Goal: Entertainment & Leisure: Browse casually

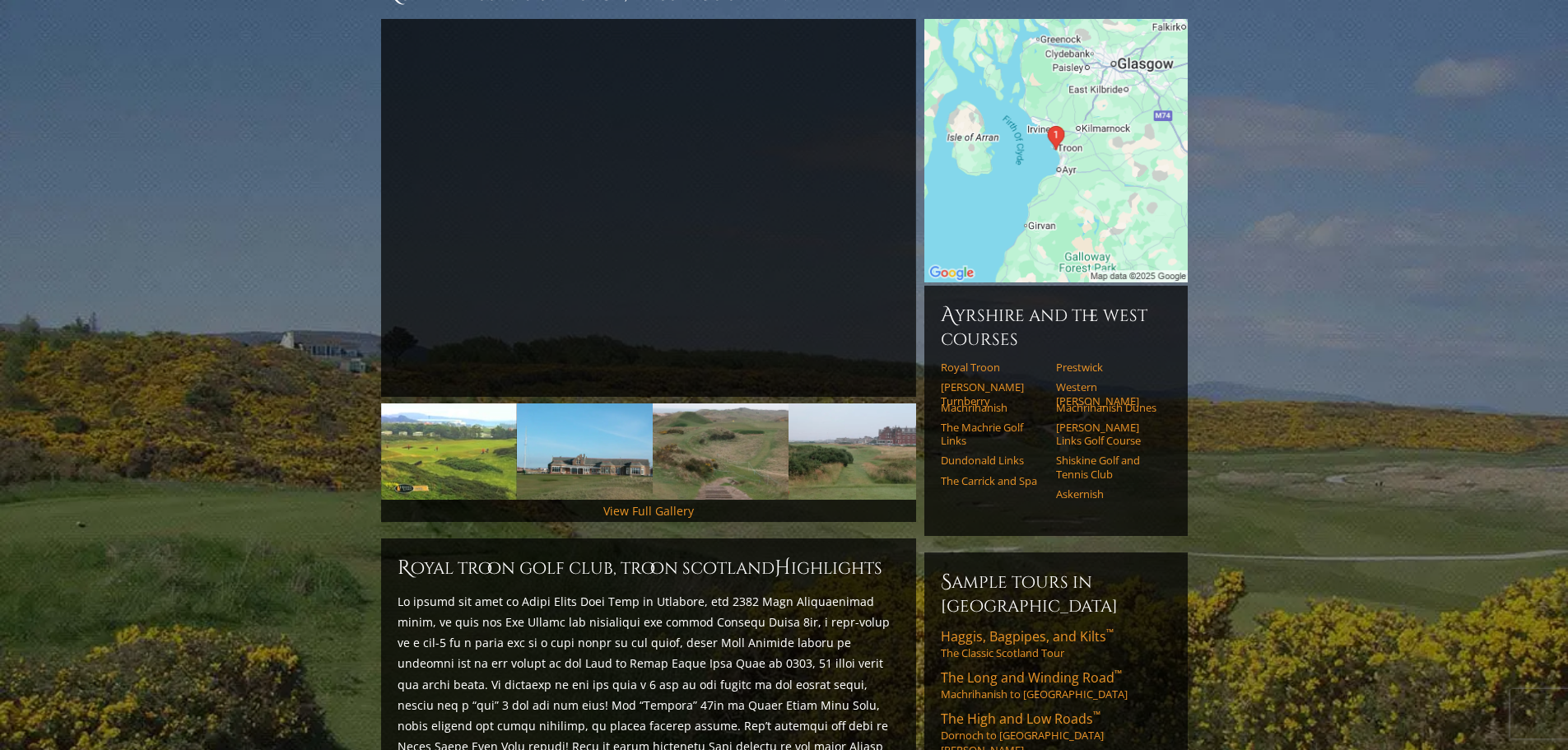
scroll to position [171, 0]
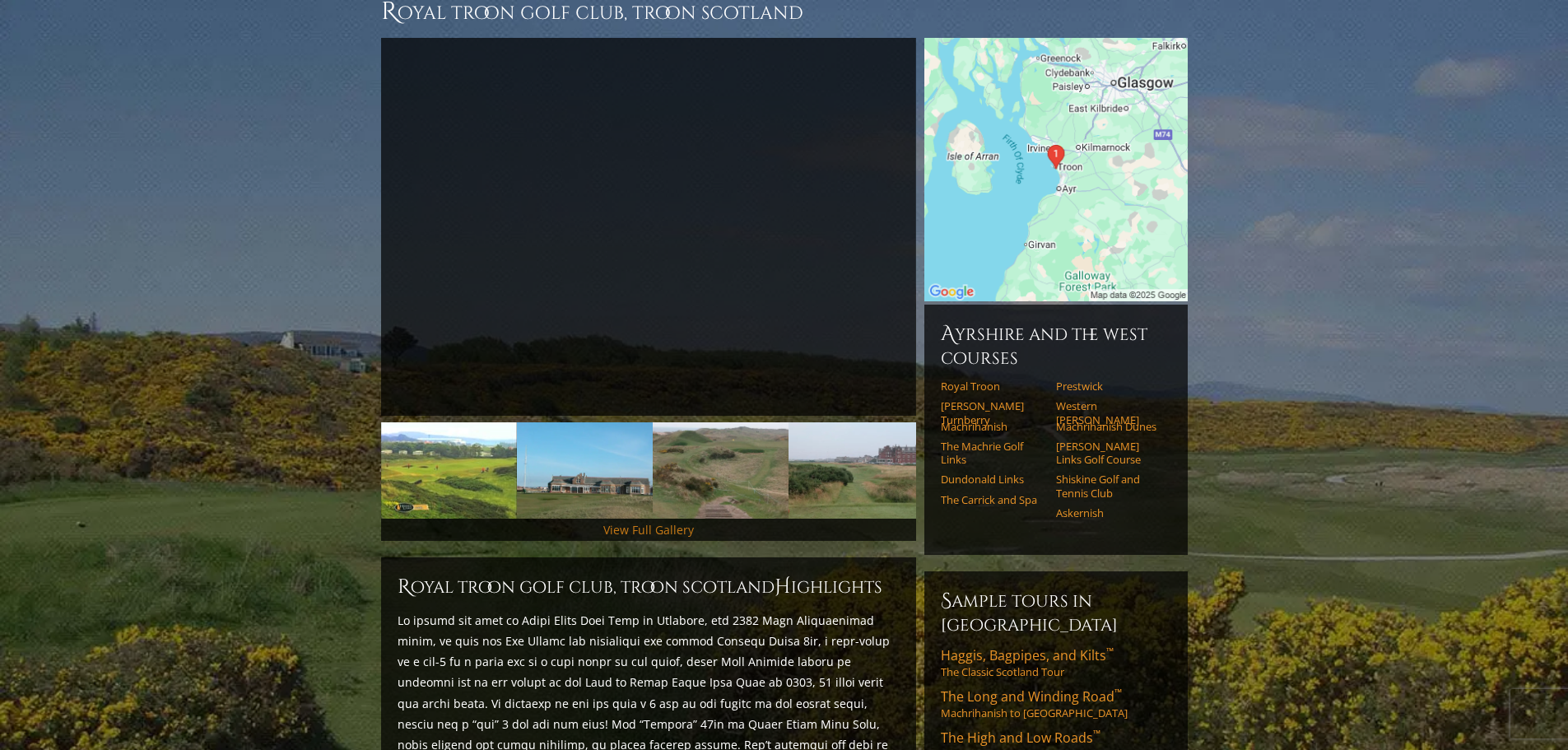
click at [628, 522] on link "View Full Gallery" at bounding box center [648, 530] width 91 height 15
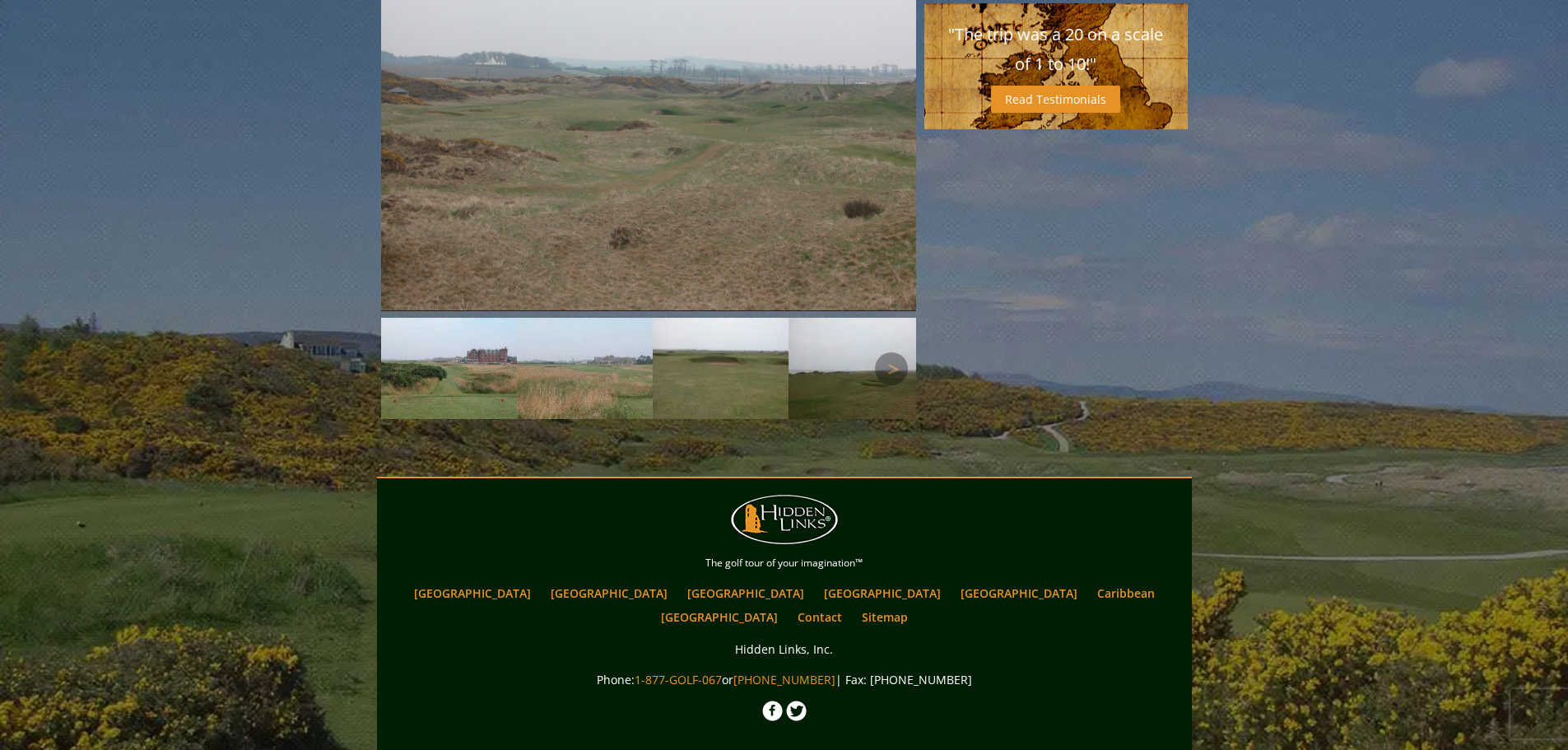
scroll to position [1348, 0]
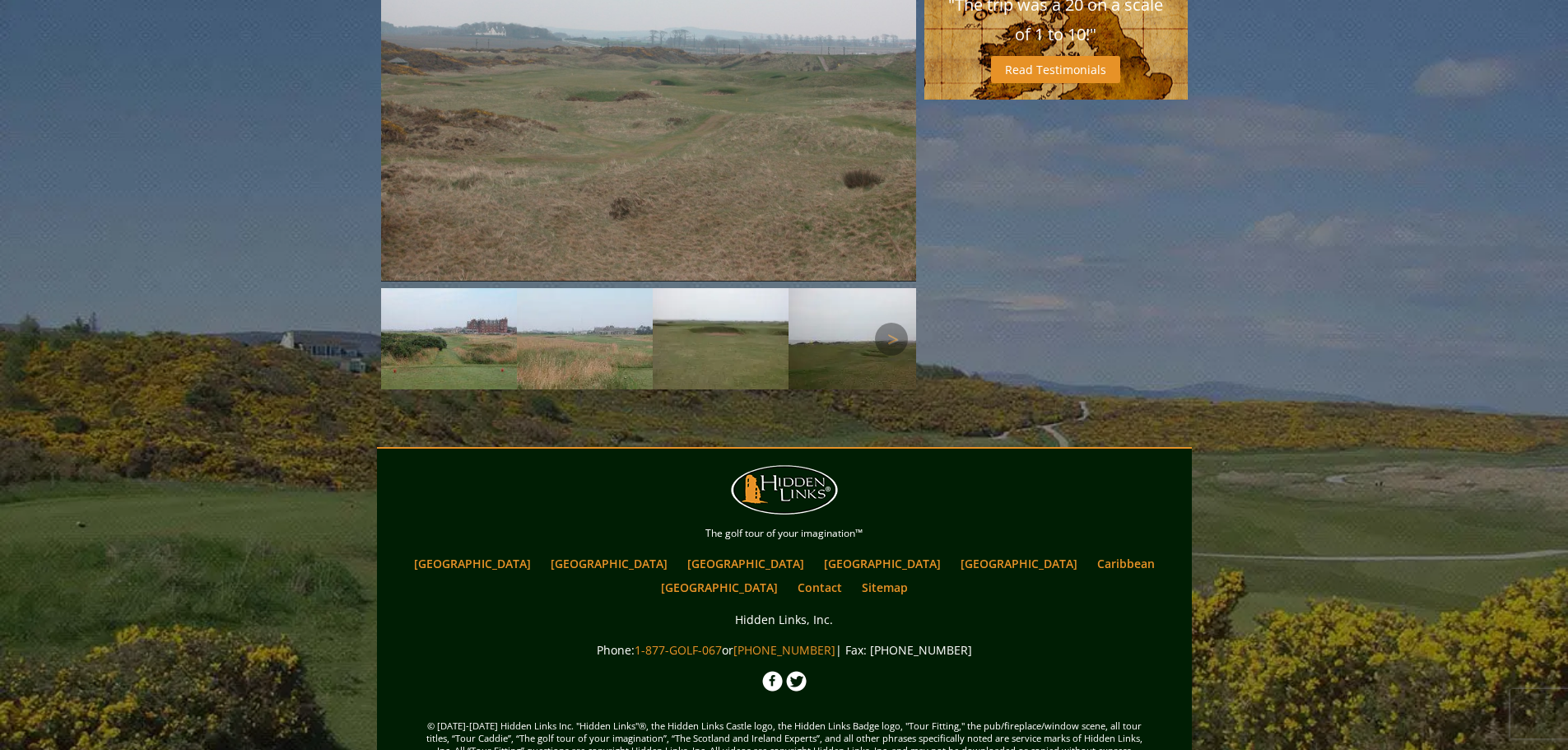
click at [600, 305] on img at bounding box center [584, 339] width 136 height 103
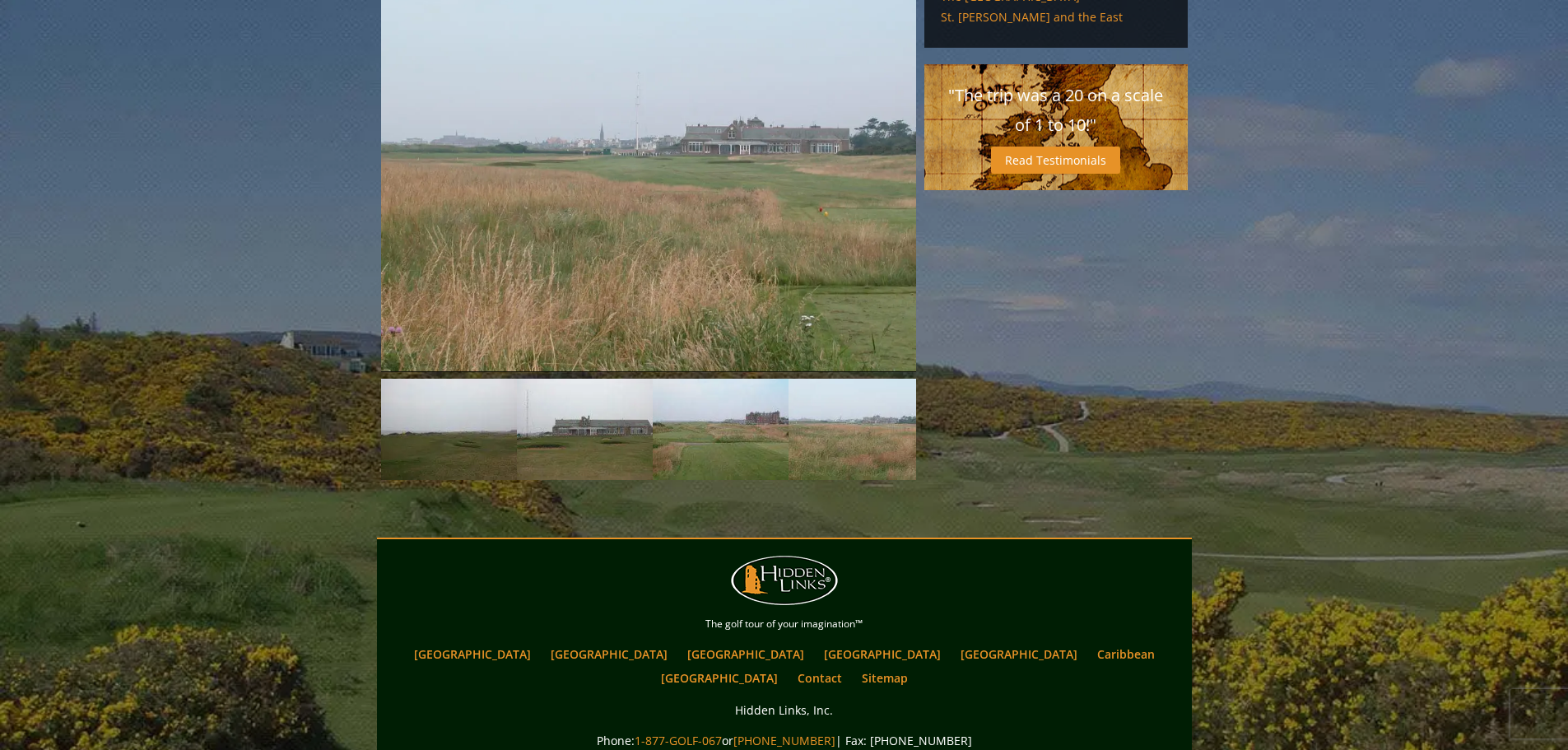
scroll to position [1183, 0]
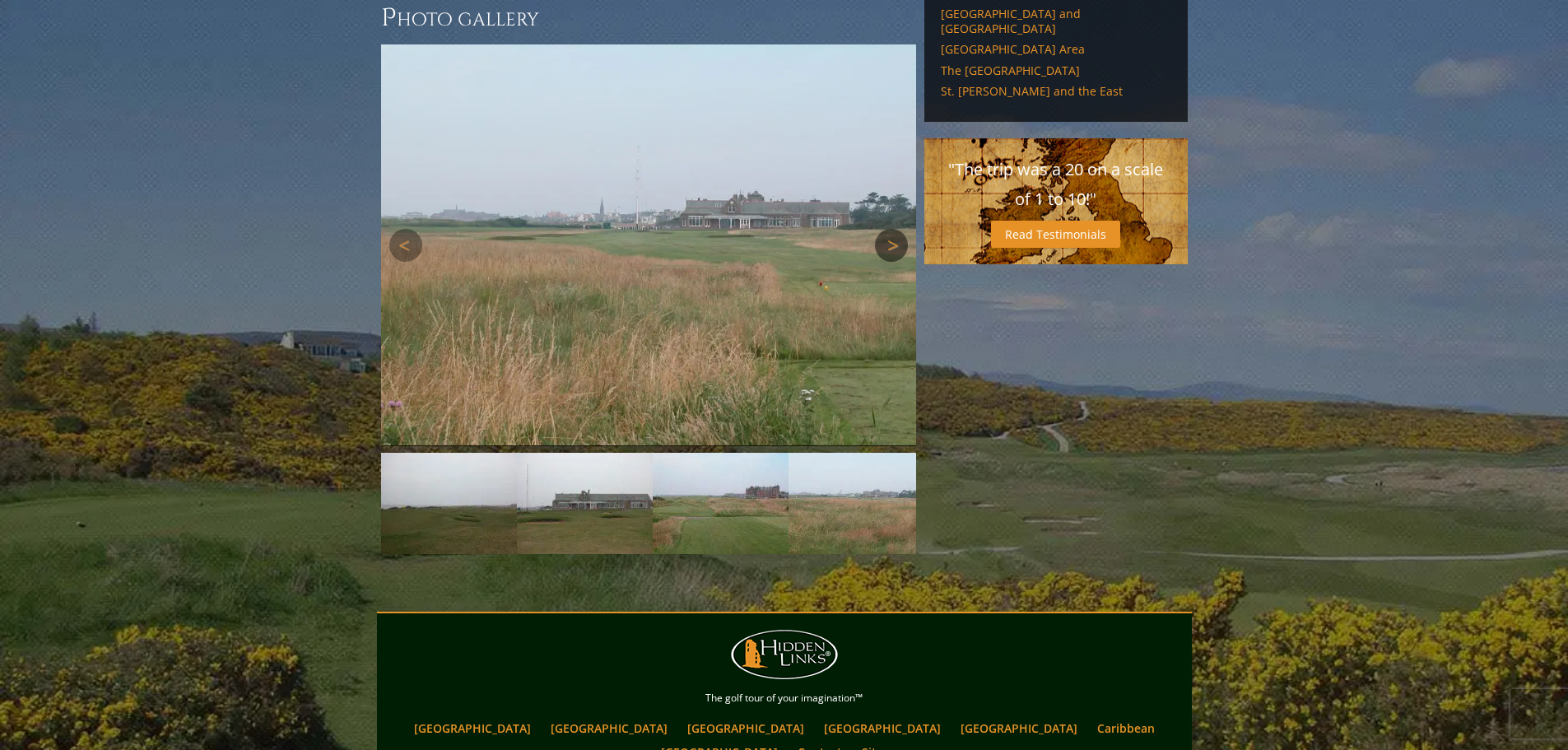
click at [898, 229] on link "Next" at bounding box center [891, 245] width 33 height 33
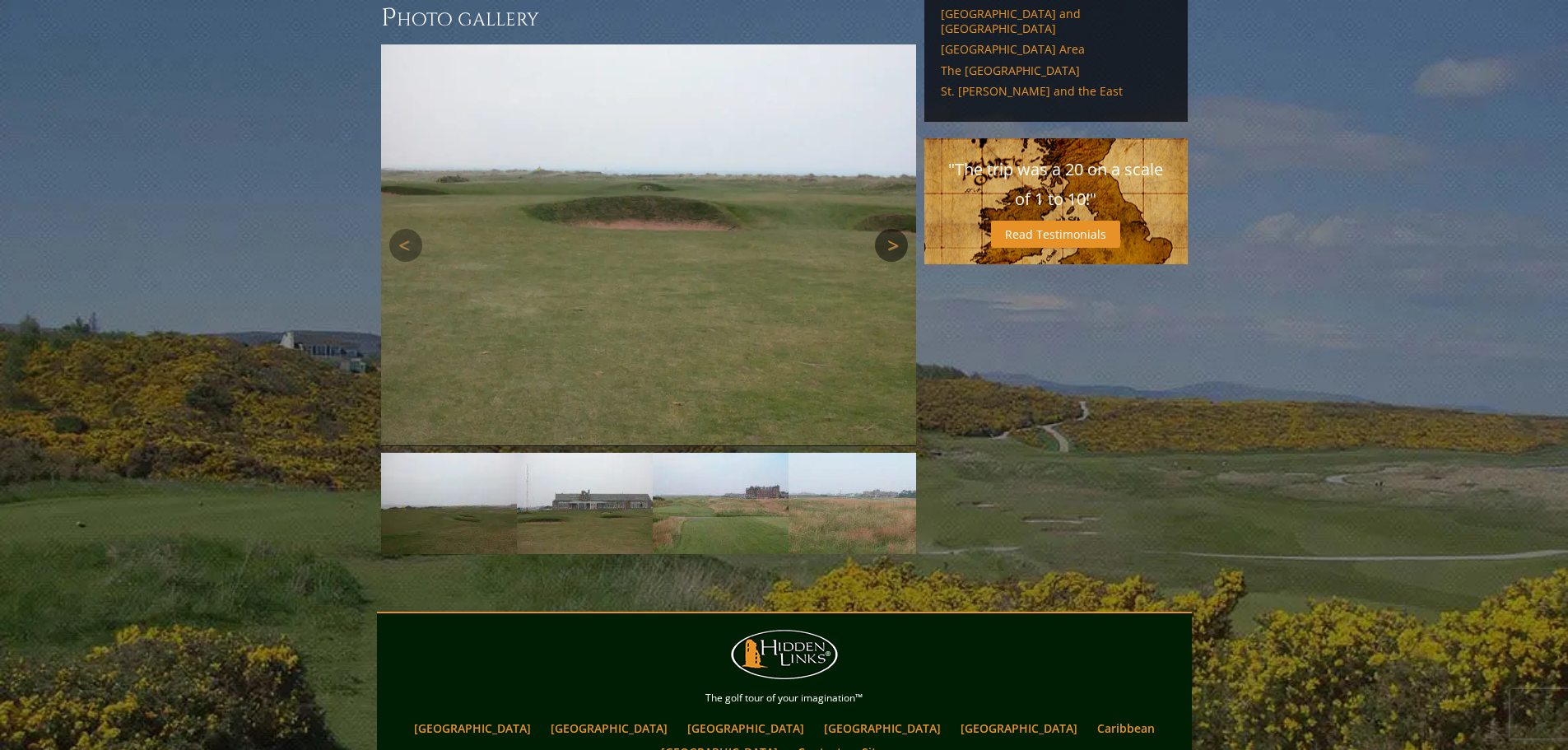
click at [898, 229] on link "Next" at bounding box center [891, 245] width 33 height 33
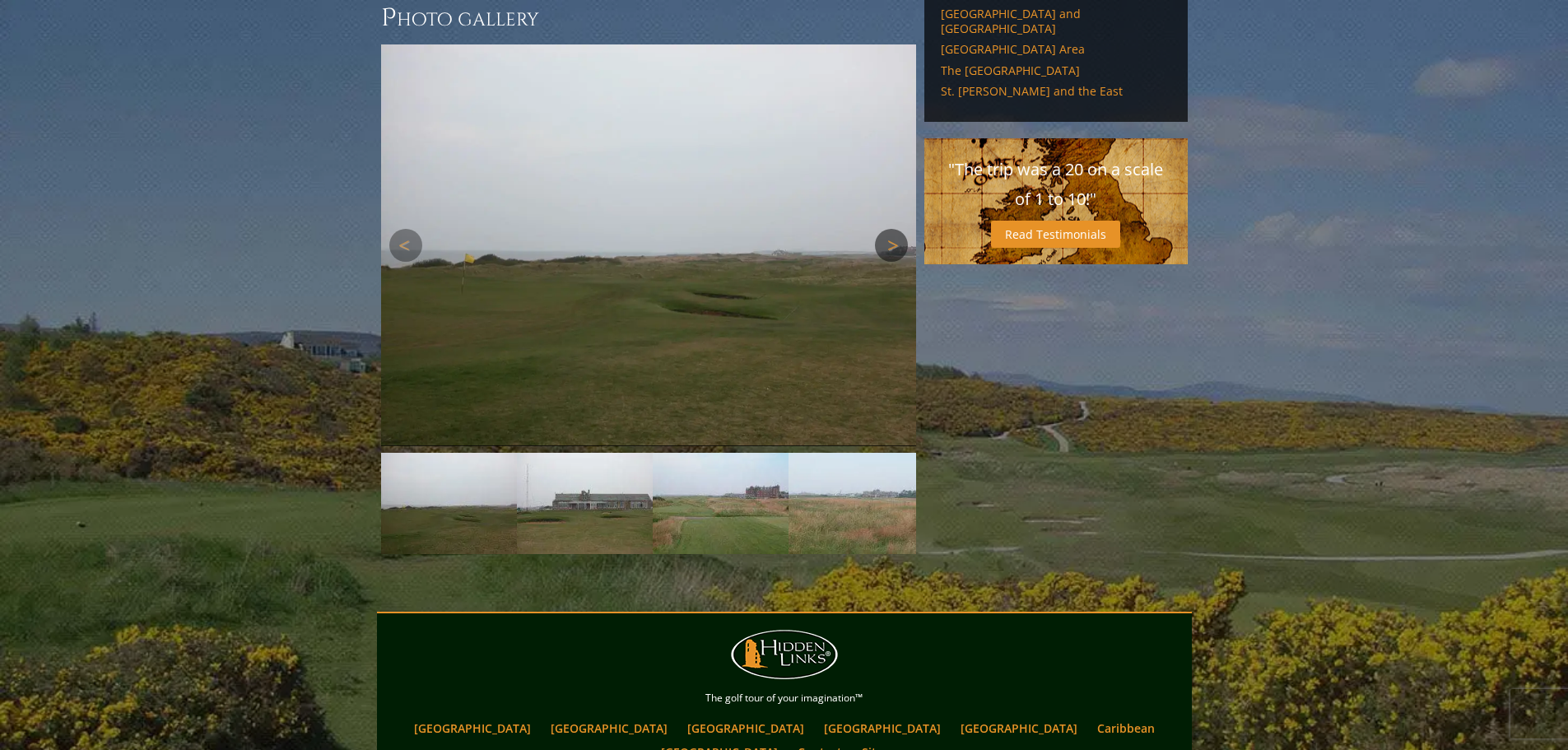
click at [898, 229] on link "Next" at bounding box center [891, 245] width 33 height 33
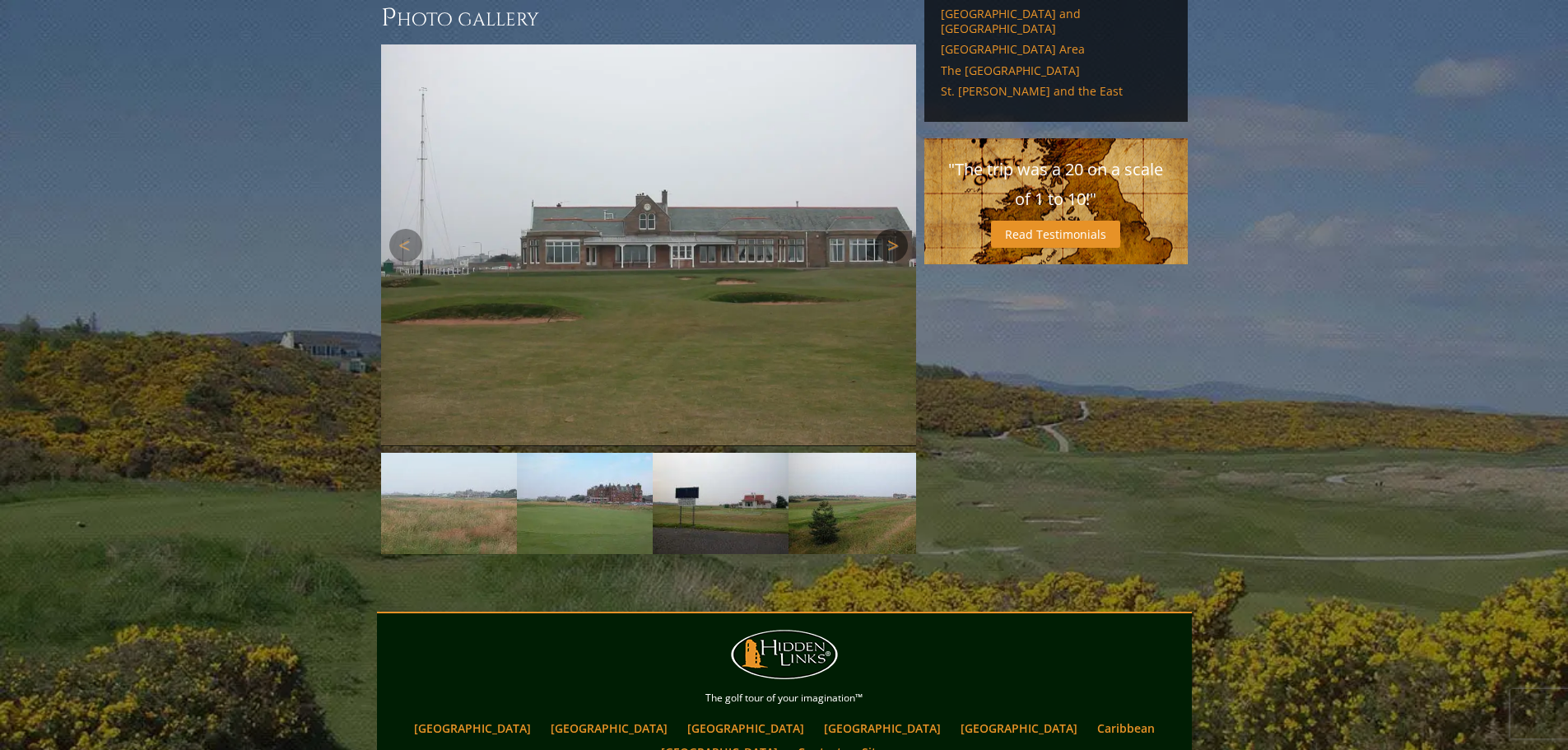
click at [898, 229] on link "Next" at bounding box center [891, 245] width 33 height 33
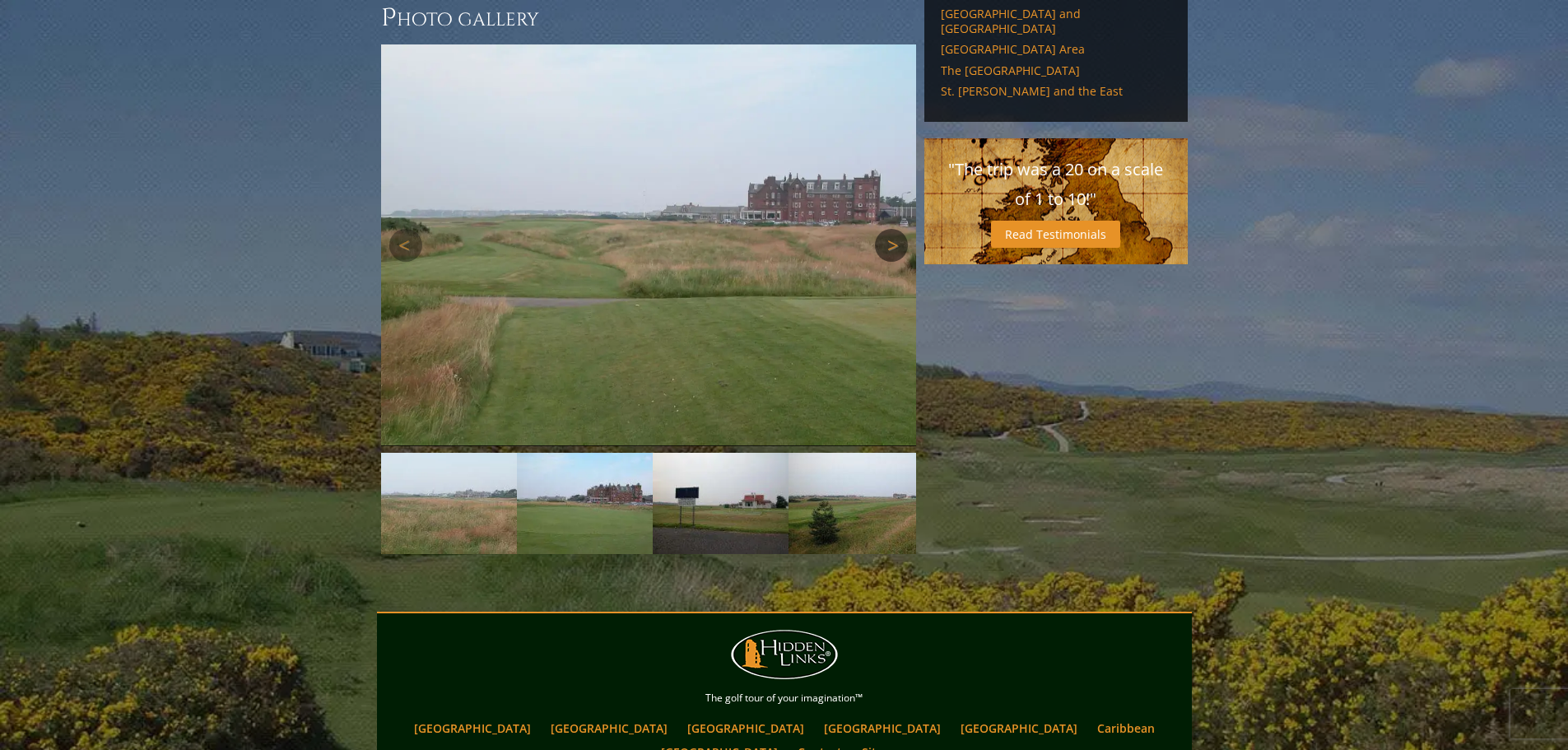
click at [898, 229] on link "Next" at bounding box center [891, 245] width 33 height 33
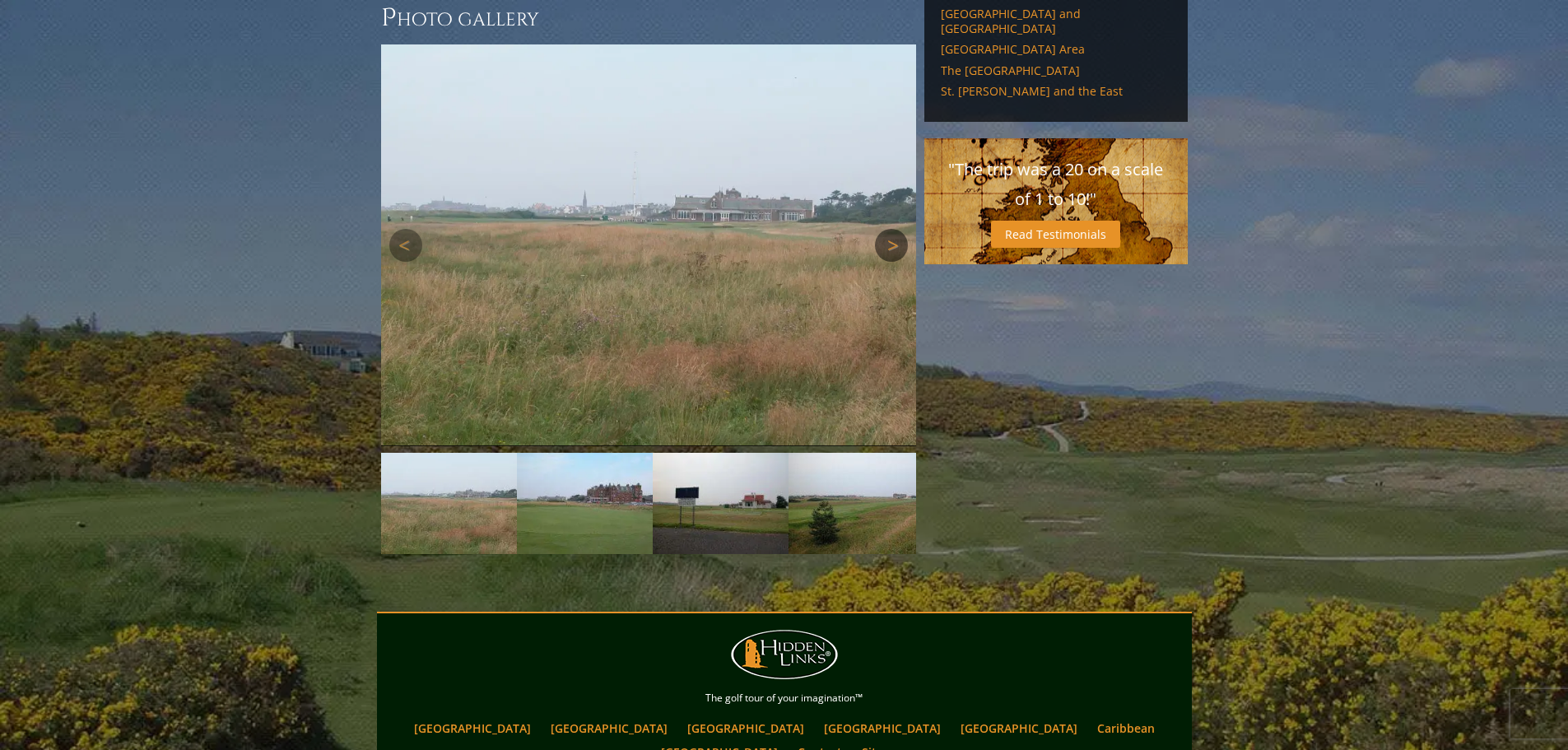
click at [898, 229] on link "Next" at bounding box center [891, 245] width 33 height 33
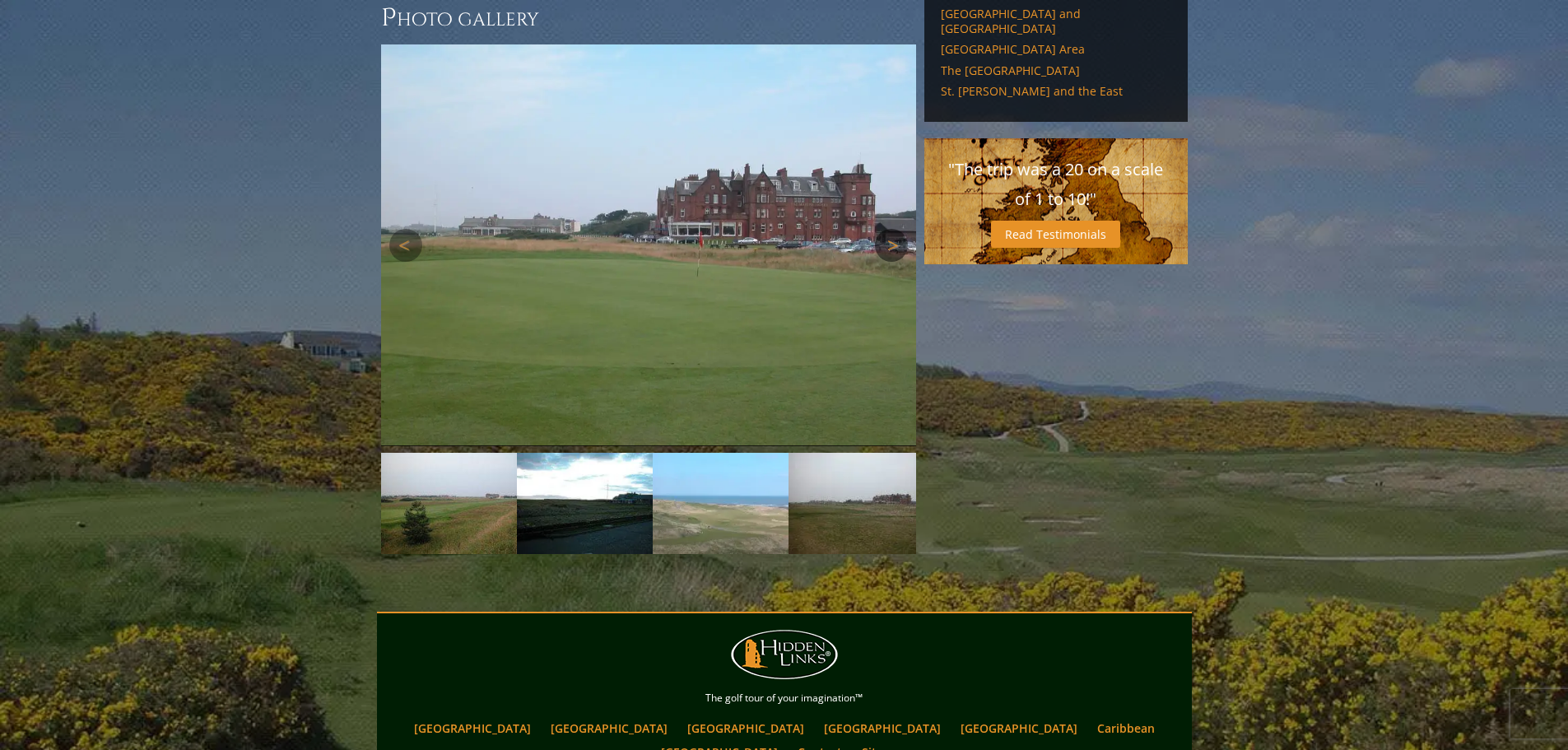
click at [898, 229] on link "Next" at bounding box center [891, 245] width 33 height 33
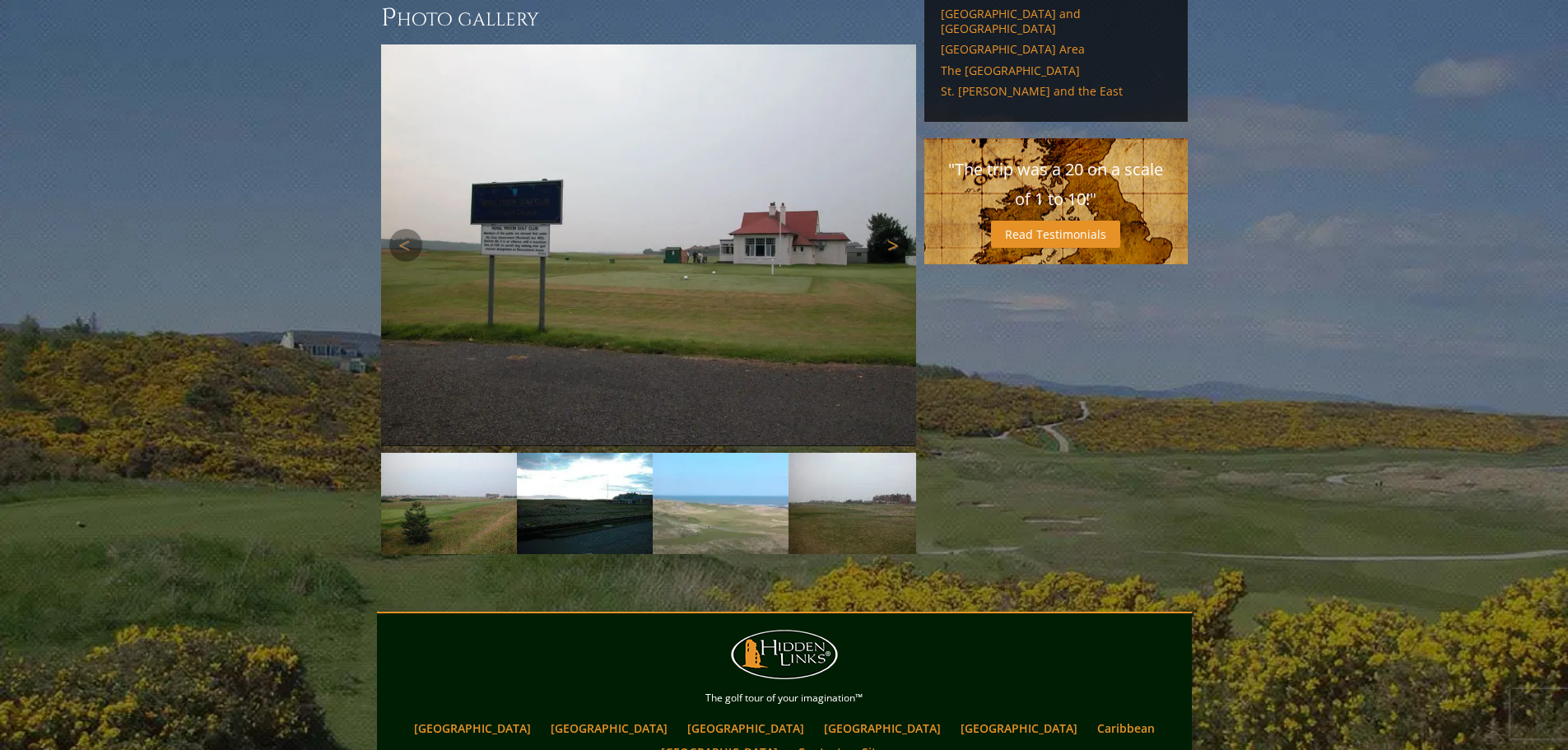
click at [898, 229] on link "Next" at bounding box center [891, 245] width 33 height 33
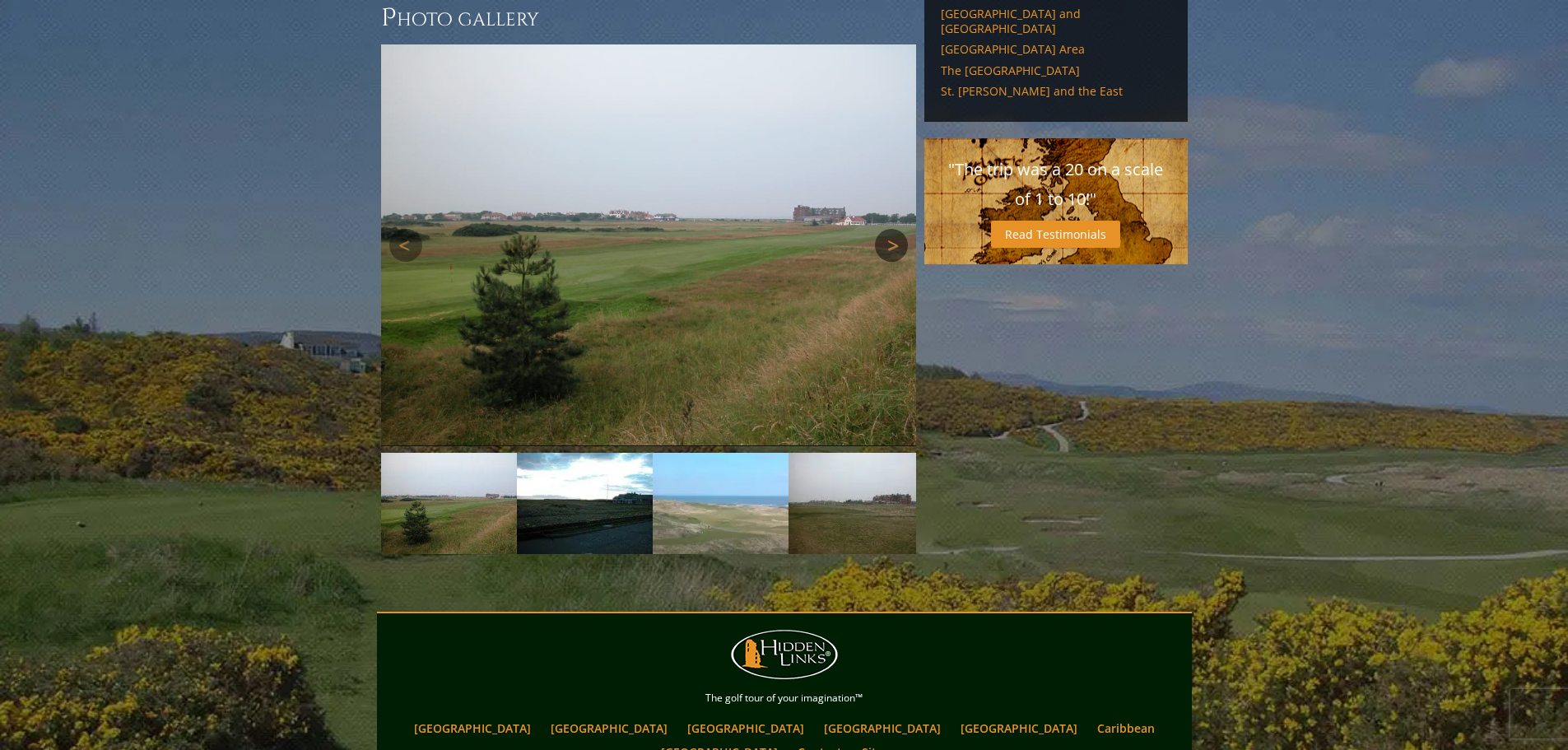
click at [898, 229] on link "Next" at bounding box center [891, 245] width 33 height 33
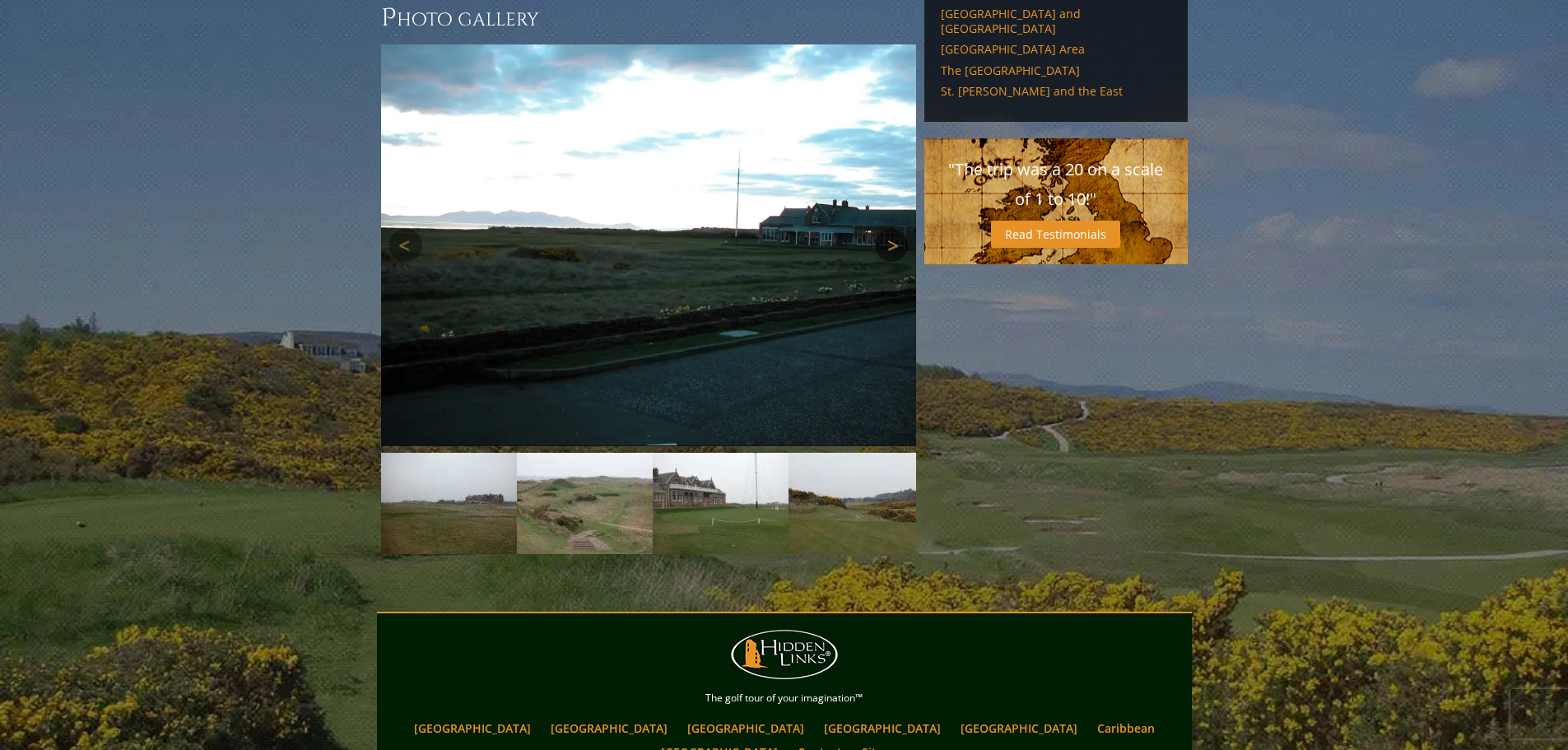
click at [898, 229] on link "Next" at bounding box center [891, 245] width 33 height 33
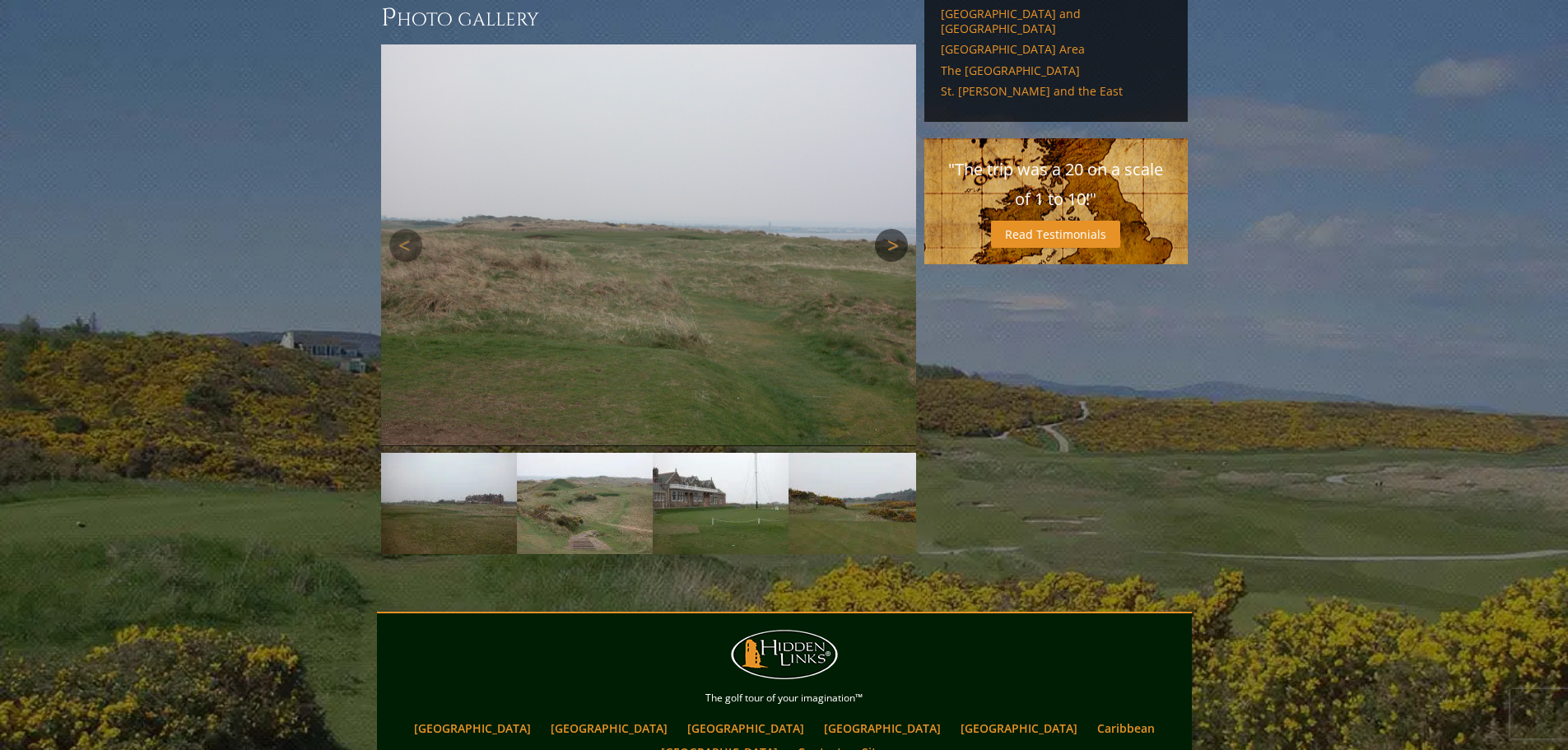
click at [898, 229] on link "Next" at bounding box center [891, 245] width 33 height 33
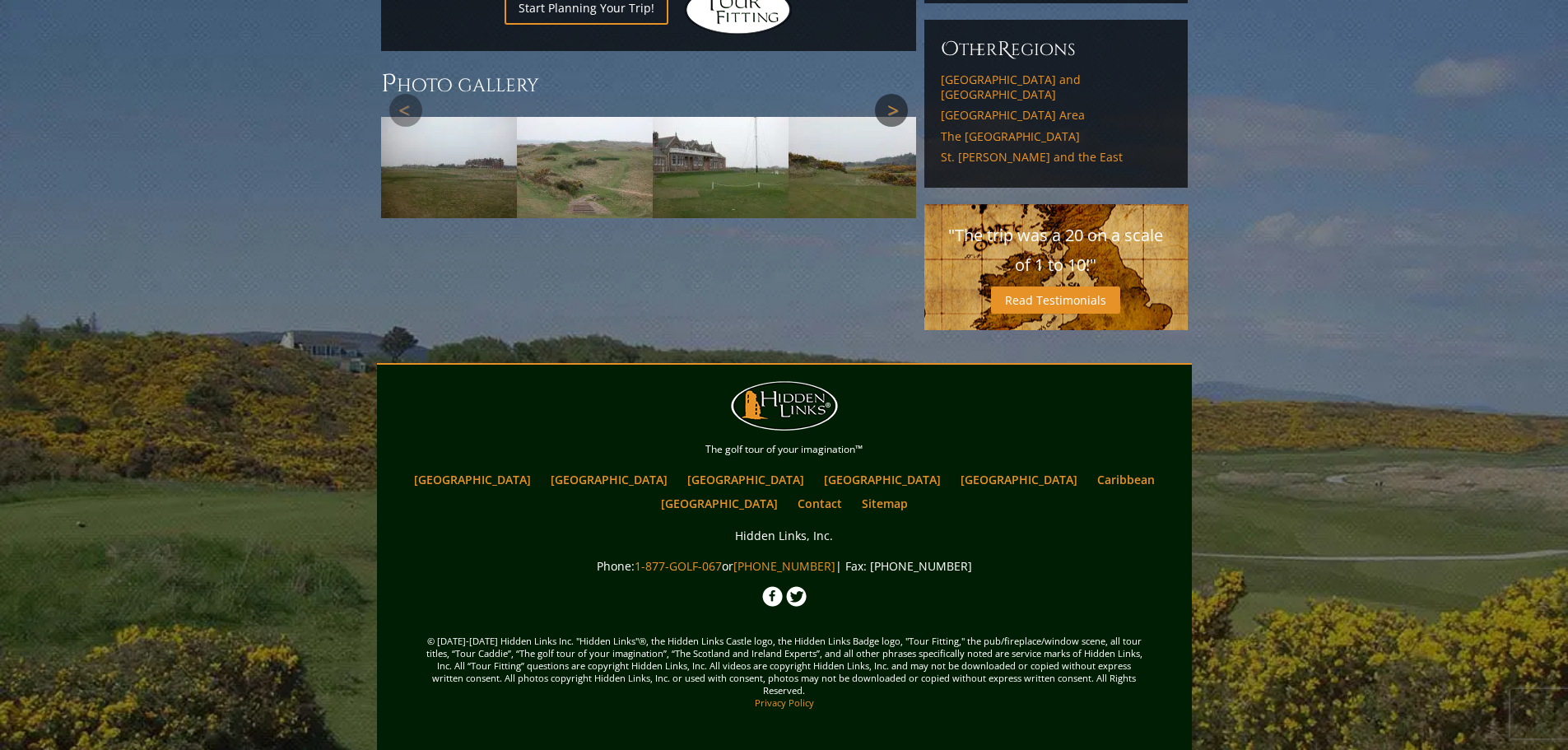
click at [898, 196] on img at bounding box center [648, 311] width 535 height 401
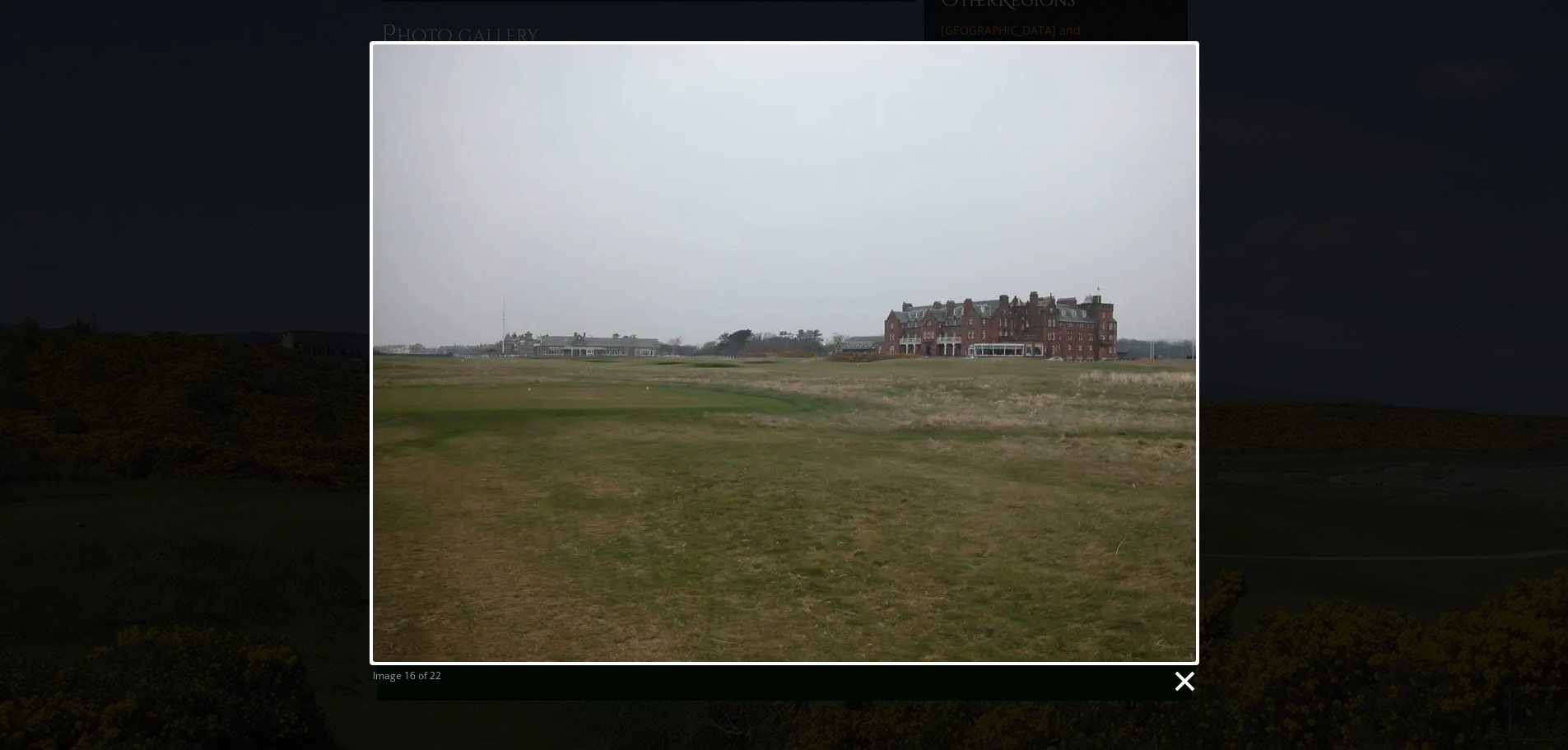
click at [1174, 677] on link at bounding box center [1183, 682] width 25 height 25
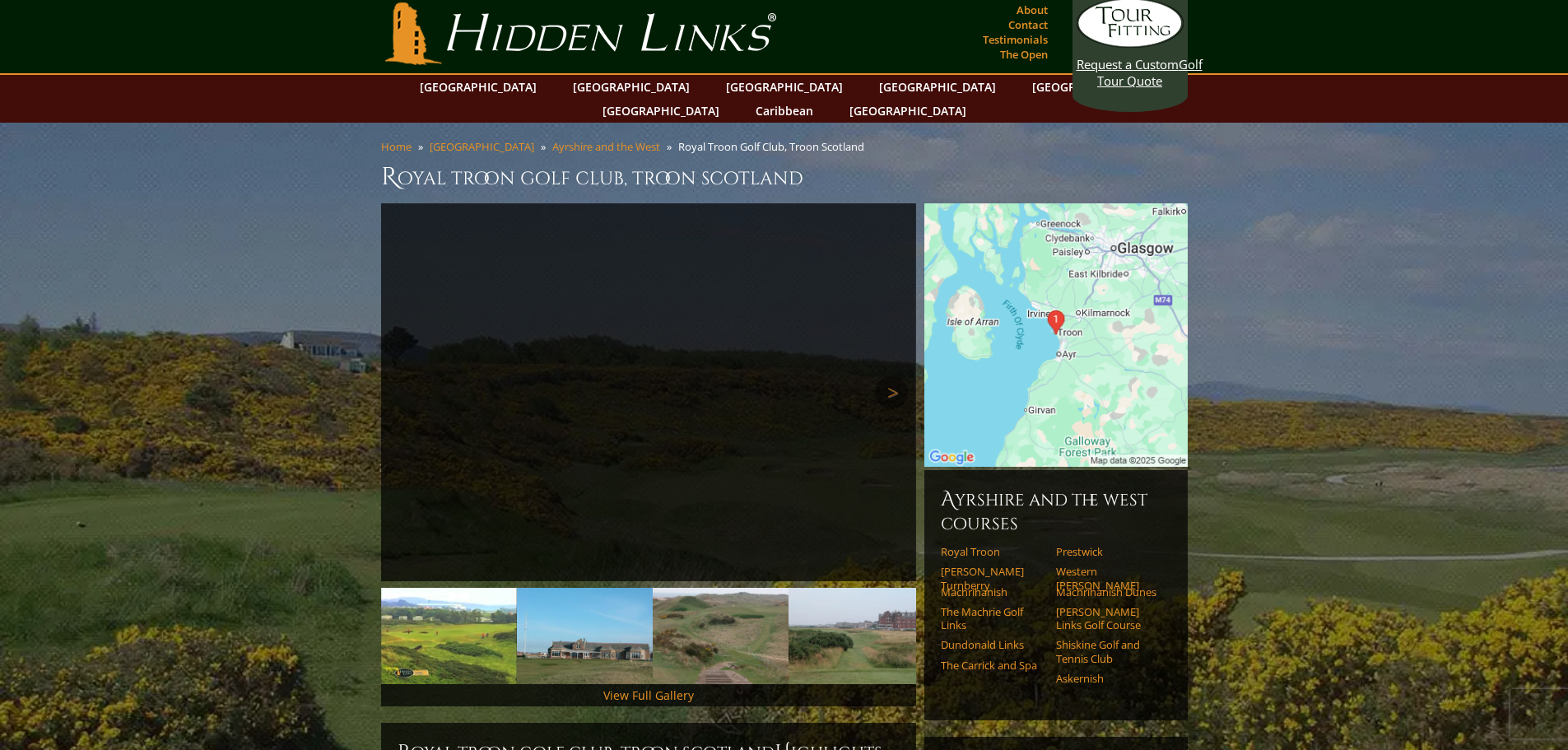
scroll to position [0, 0]
